Goal: Check status: Verify the current state of an ongoing process or item

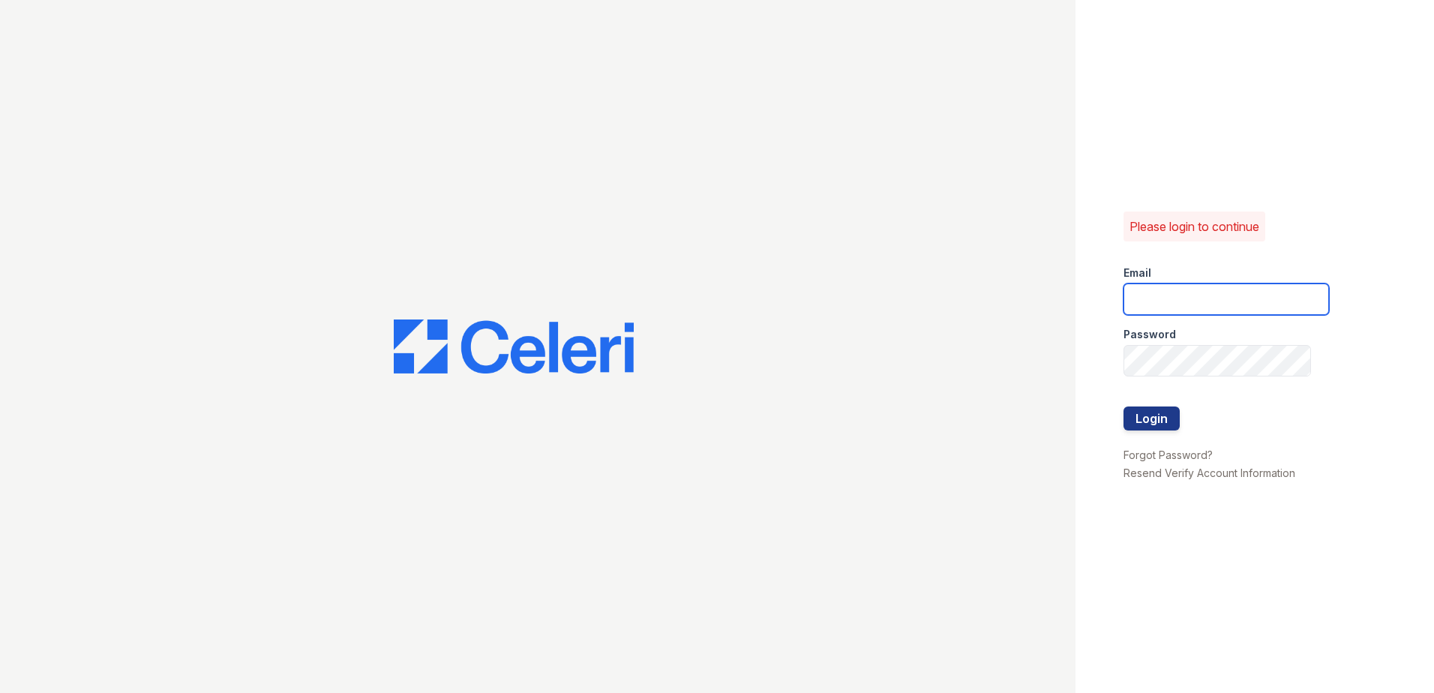
type input "[EMAIL_ADDRESS][DOMAIN_NAME]"
click at [1179, 426] on form "Email sel-mehrik@trinity-pm.com Password Login" at bounding box center [1225, 349] width 205 height 192
click at [1170, 424] on button "Login" at bounding box center [1151, 418] width 56 height 24
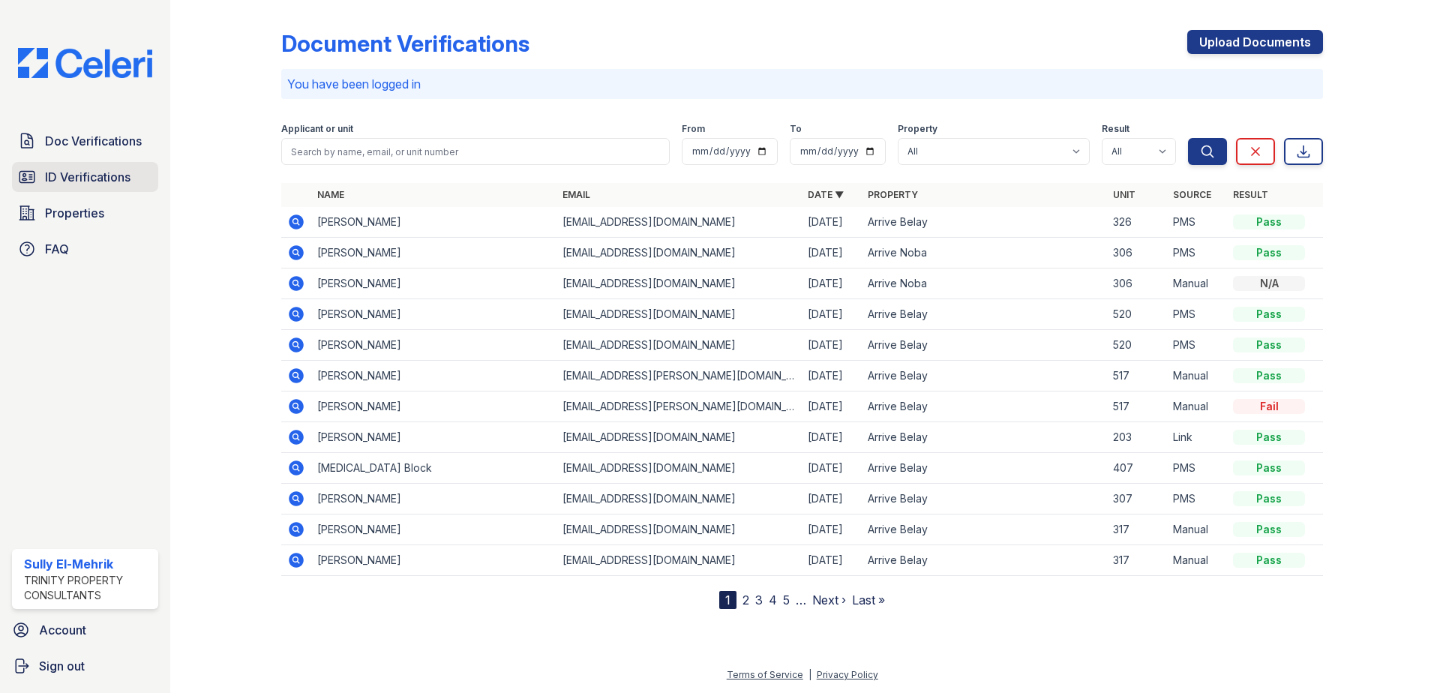
click at [110, 177] on span "ID Verifications" at bounding box center [87, 177] width 85 height 18
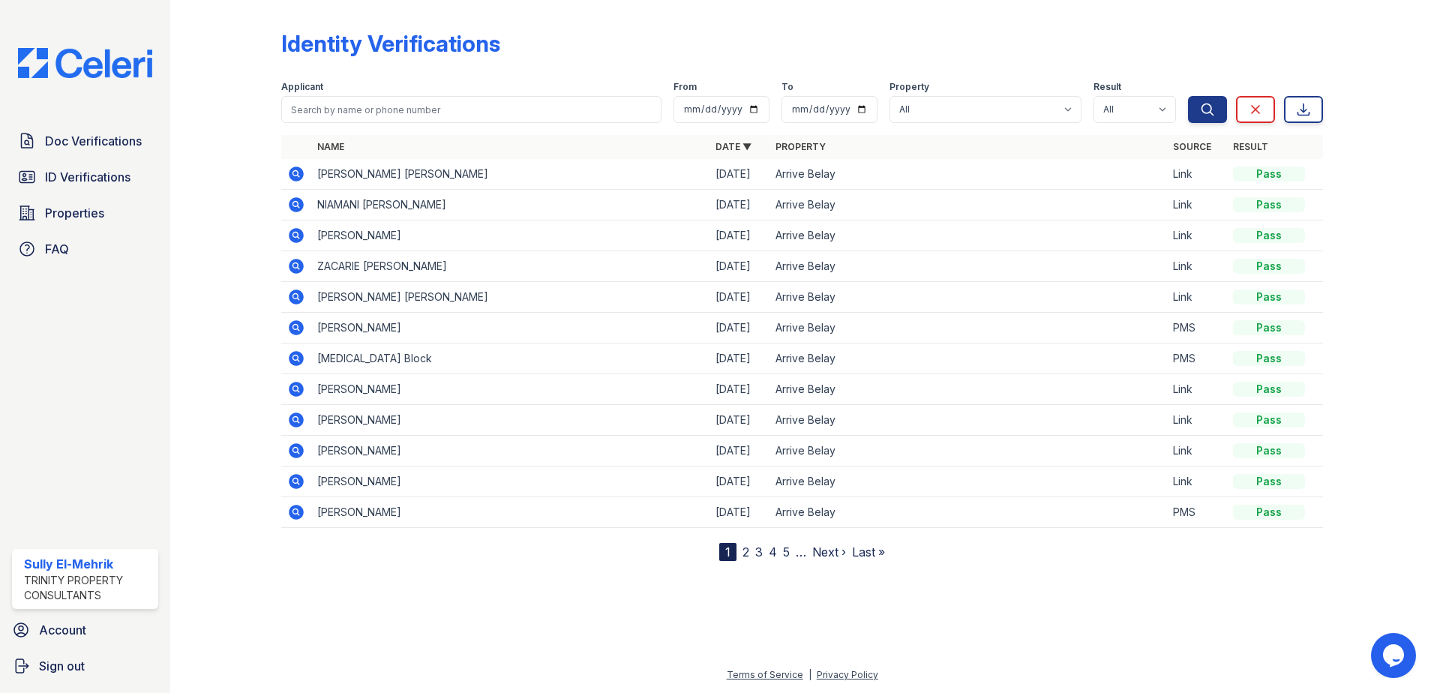
click at [292, 176] on icon at bounding box center [296, 173] width 15 height 15
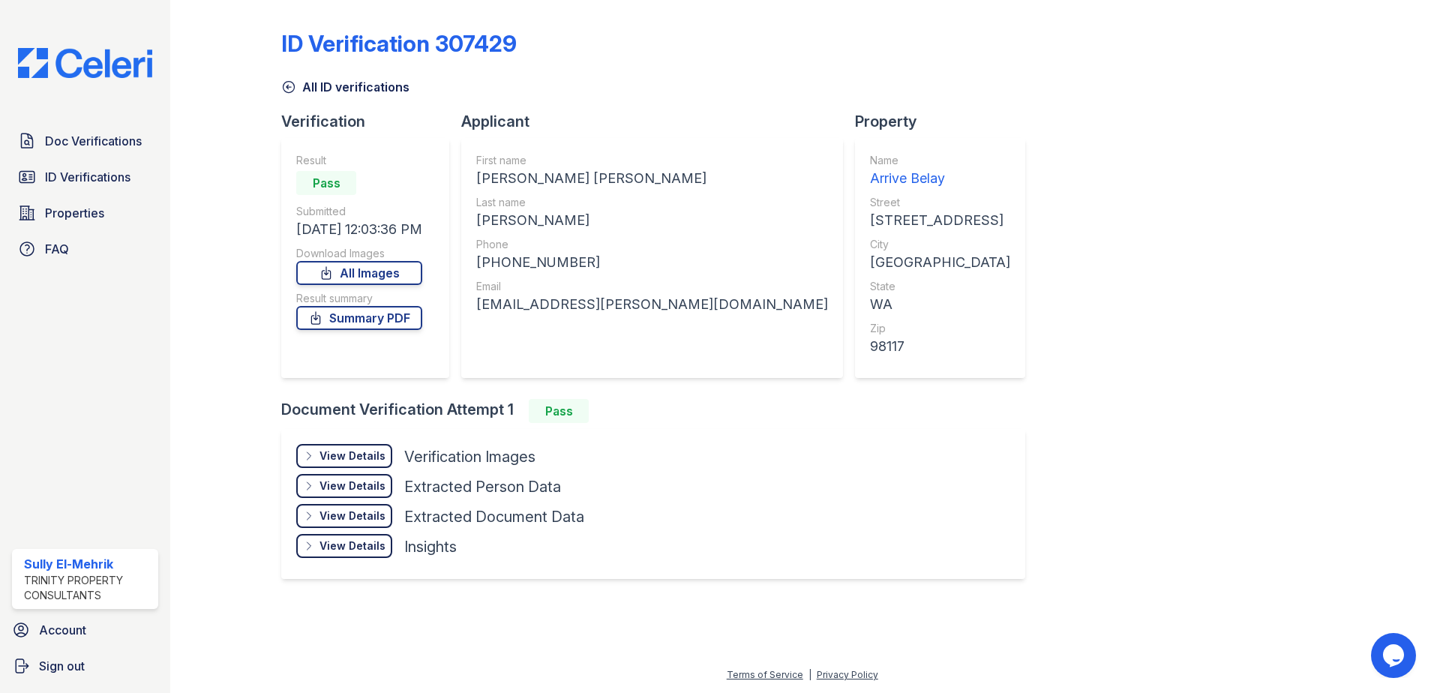
click at [344, 453] on div "View Details" at bounding box center [352, 455] width 66 height 15
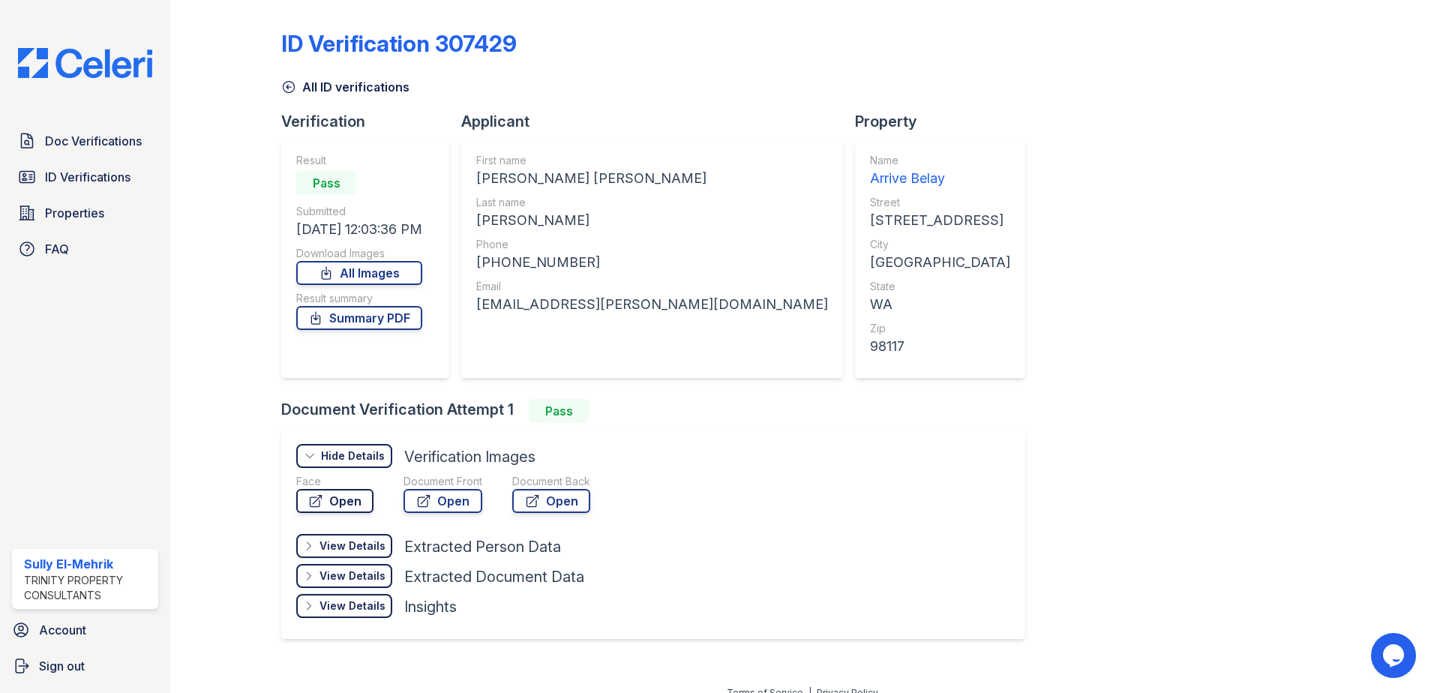
click at [352, 505] on link "Open" at bounding box center [334, 501] width 77 height 24
click at [469, 502] on link "Open" at bounding box center [442, 501] width 79 height 24
click at [94, 169] on span "ID Verifications" at bounding box center [87, 177] width 85 height 18
